Goal: Find specific page/section: Find specific page/section

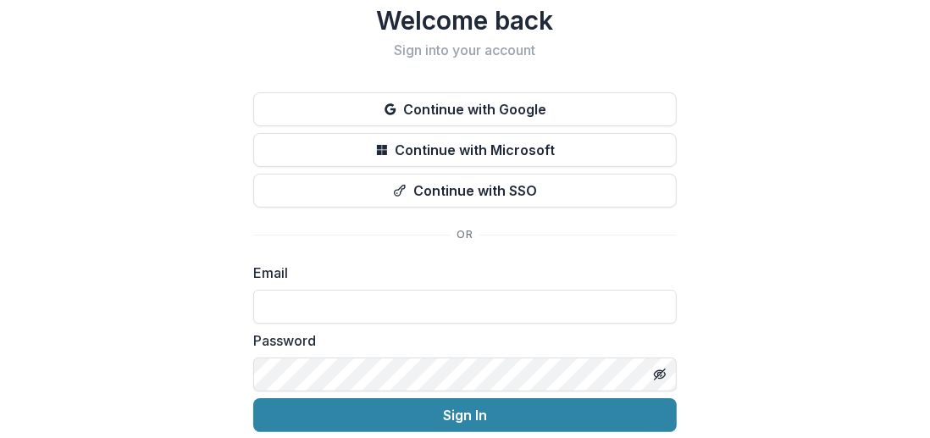
scroll to position [85, 0]
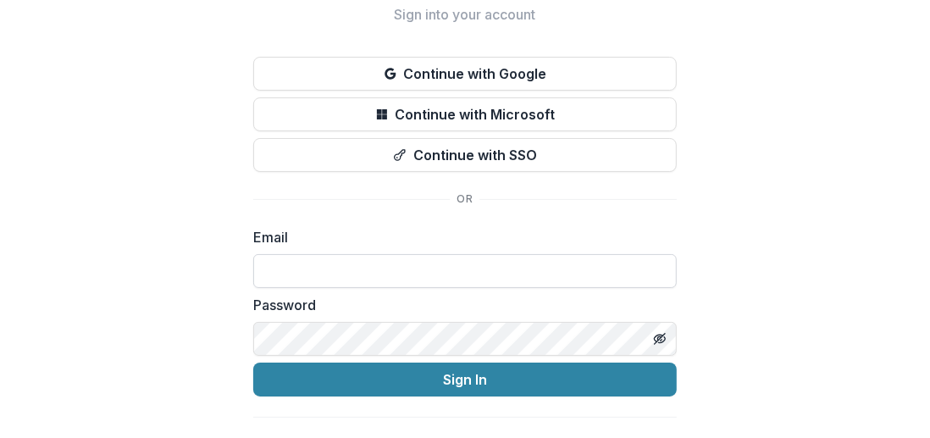
click at [425, 271] on input at bounding box center [465, 271] width 424 height 34
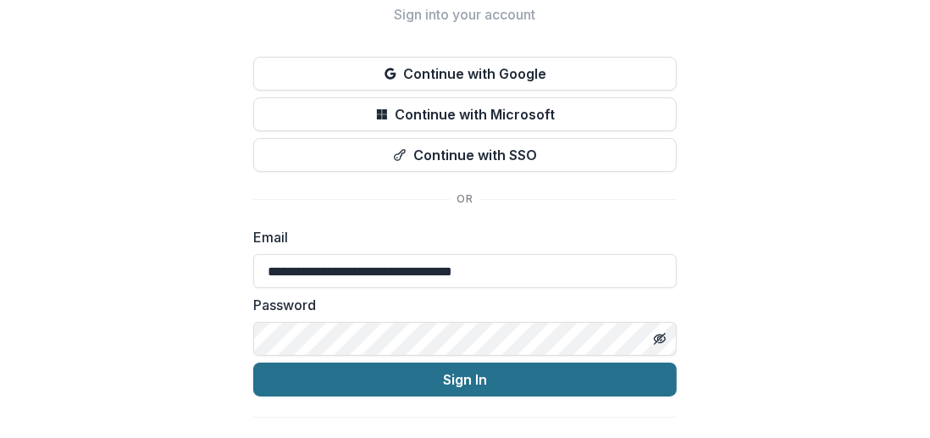
click at [435, 383] on button "Sign In" at bounding box center [465, 380] width 424 height 34
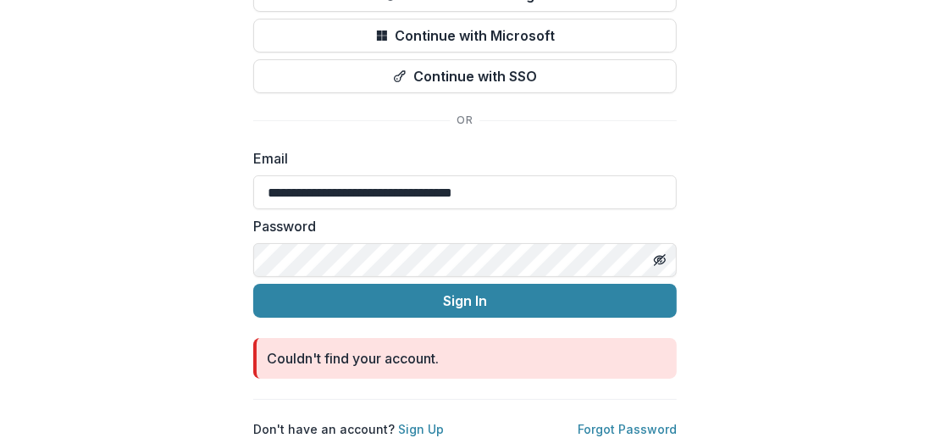
scroll to position [176, 0]
type input "**********"
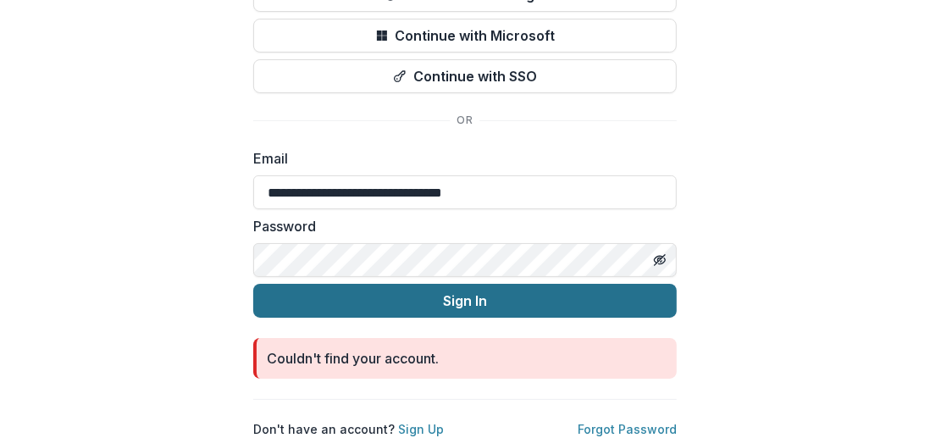
click at [330, 291] on button "Sign In" at bounding box center [465, 301] width 424 height 34
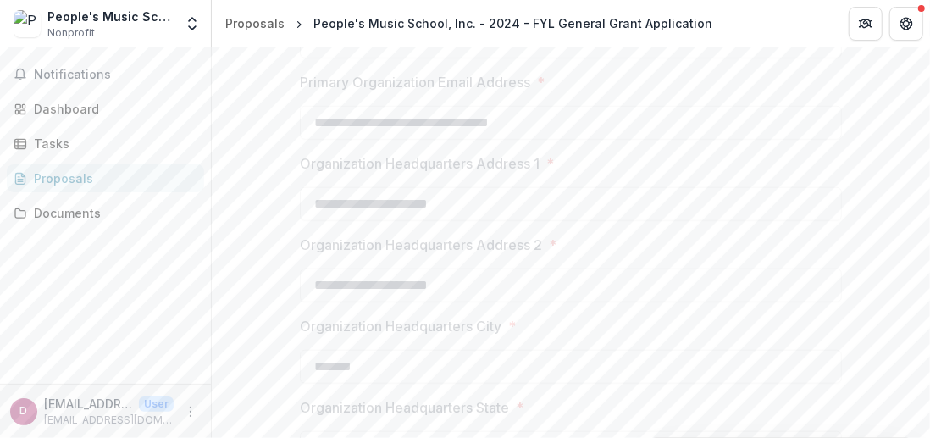
scroll to position [762, 0]
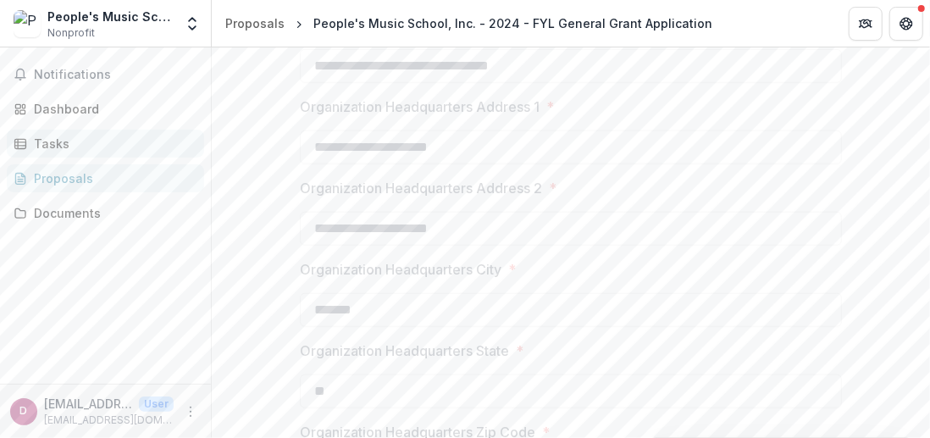
click at [142, 141] on div "Tasks" at bounding box center [112, 144] width 157 height 18
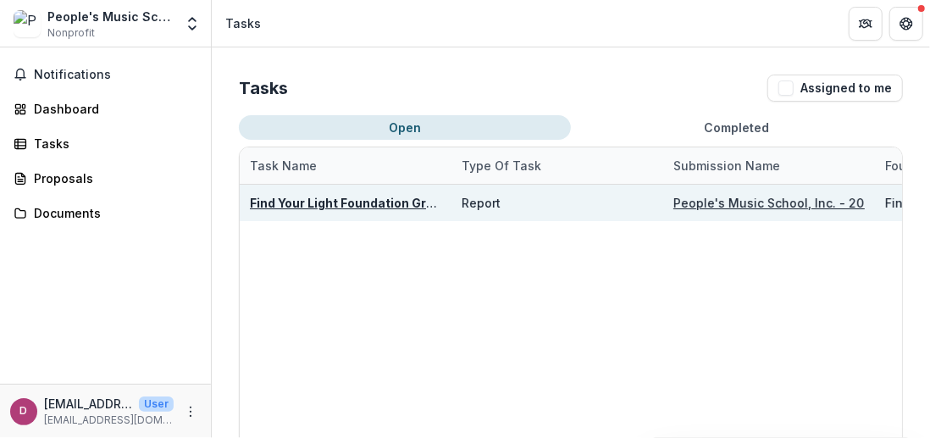
click at [279, 206] on u "Find Your Light Foundation Grant Report" at bounding box center [370, 203] width 241 height 14
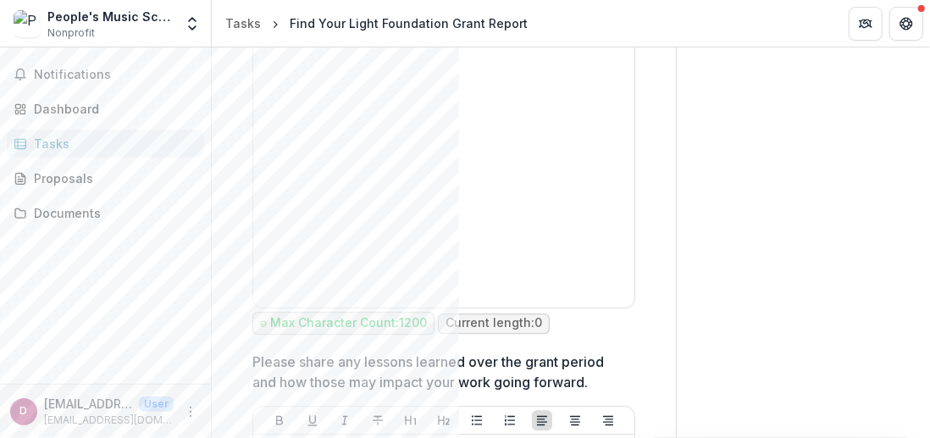
scroll to position [3359, 0]
